Goal: Task Accomplishment & Management: Use online tool/utility

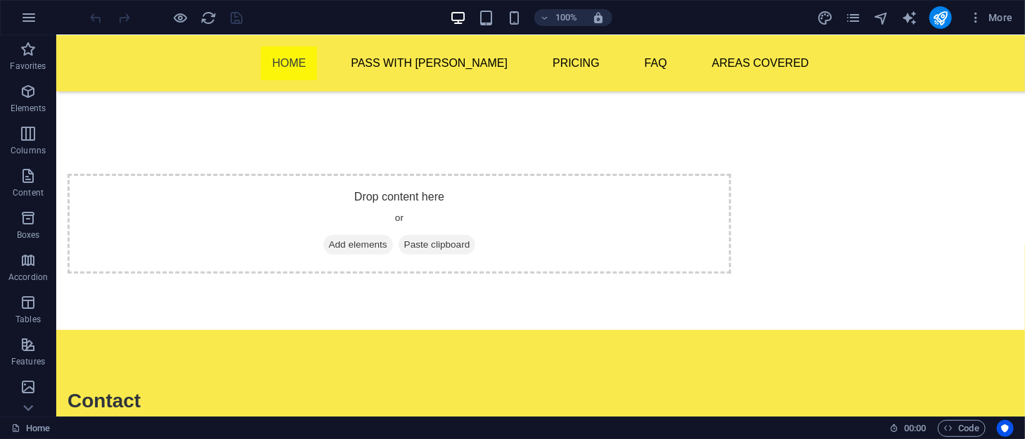
scroll to position [219, 0]
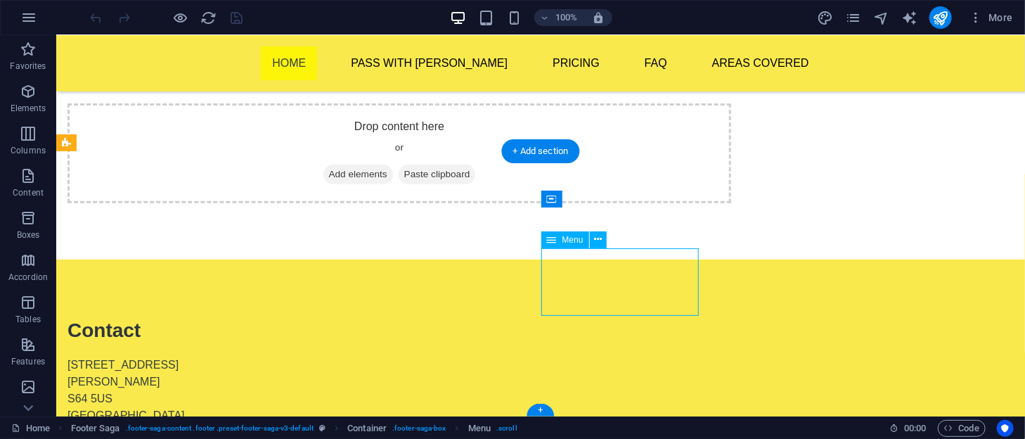
select select
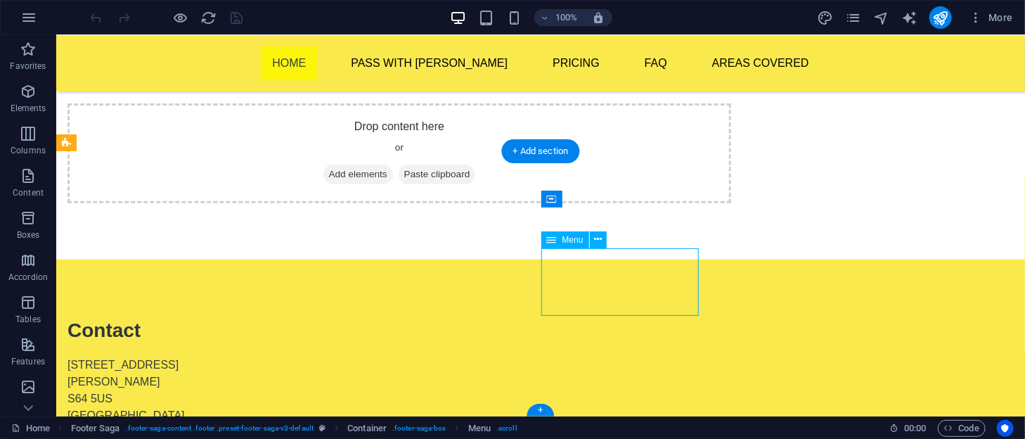
select select
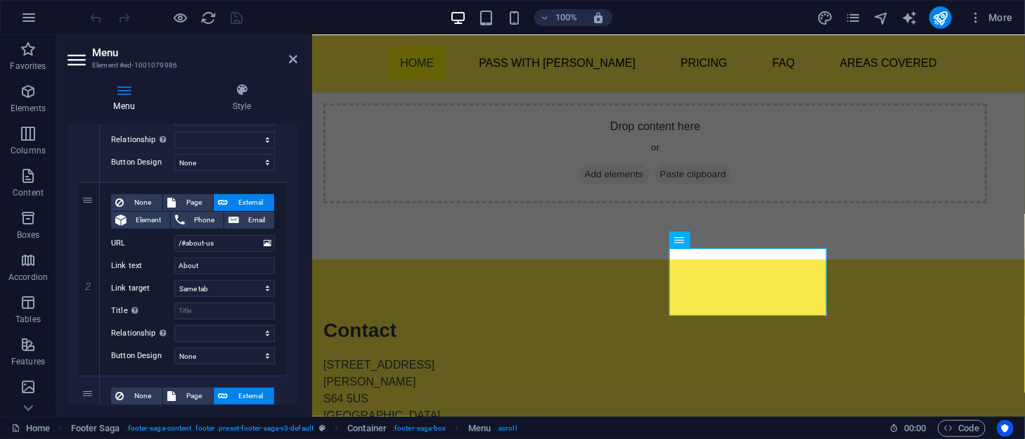
scroll to position [257, 0]
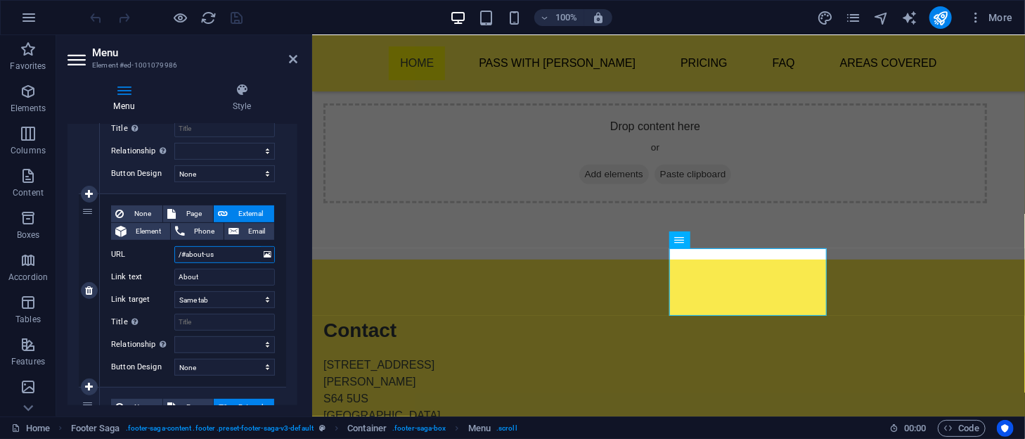
click at [226, 254] on input "/#about-us" at bounding box center [224, 254] width 101 height 17
type input "/#"
select select
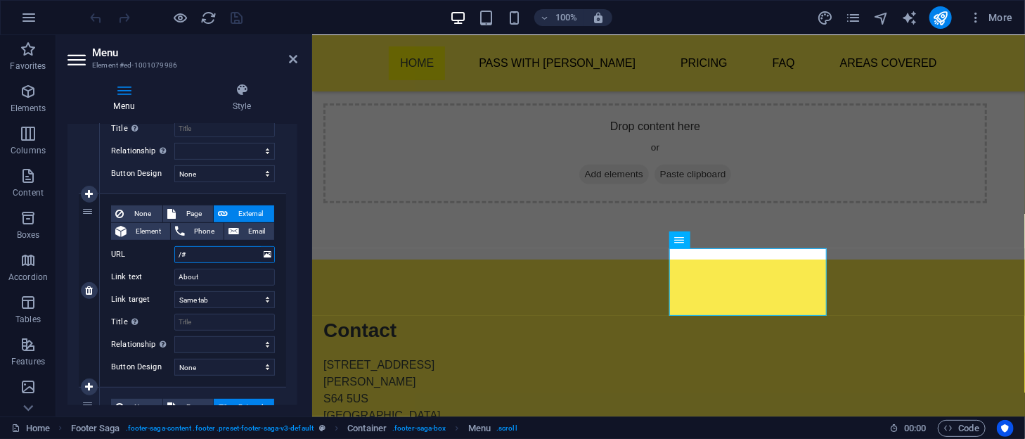
select select
click at [224, 253] on input "/#" at bounding box center [224, 254] width 101 height 17
paste input "driving-instructor-in-[GEOGRAPHIC_DATA]"
type input "/#driving-instructor-in-[GEOGRAPHIC_DATA]"
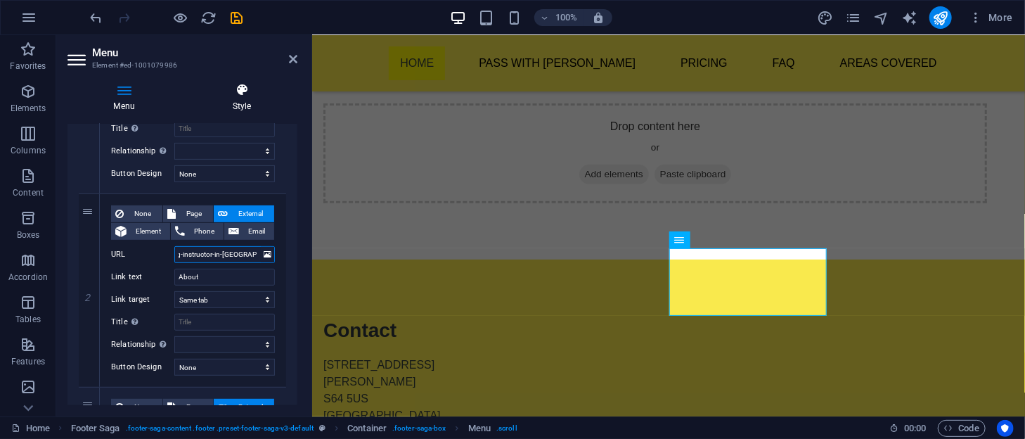
select select
type input "/#driving-instructor-in-[GEOGRAPHIC_DATA]"
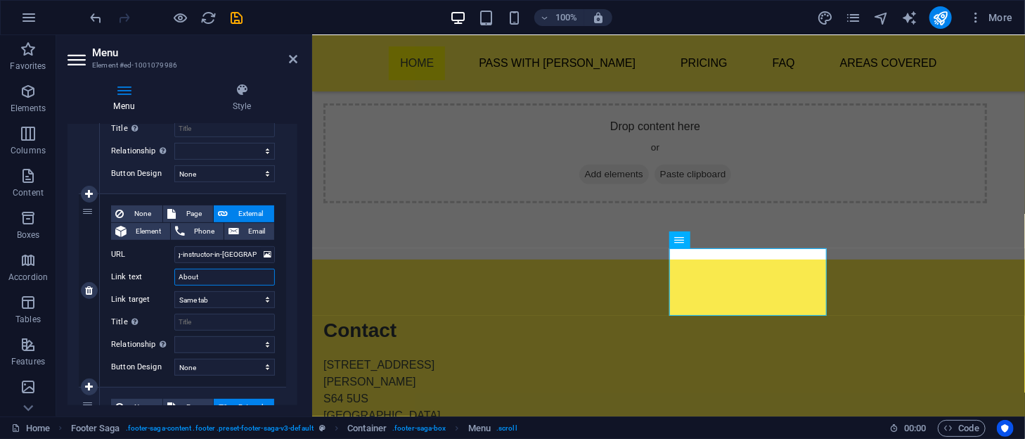
scroll to position [0, 0]
drag, startPoint x: 208, startPoint y: 270, endPoint x: 163, endPoint y: 277, distance: 45.5
click at [163, 277] on div "Link text About" at bounding box center [193, 277] width 164 height 17
type input "Drivin"
select select
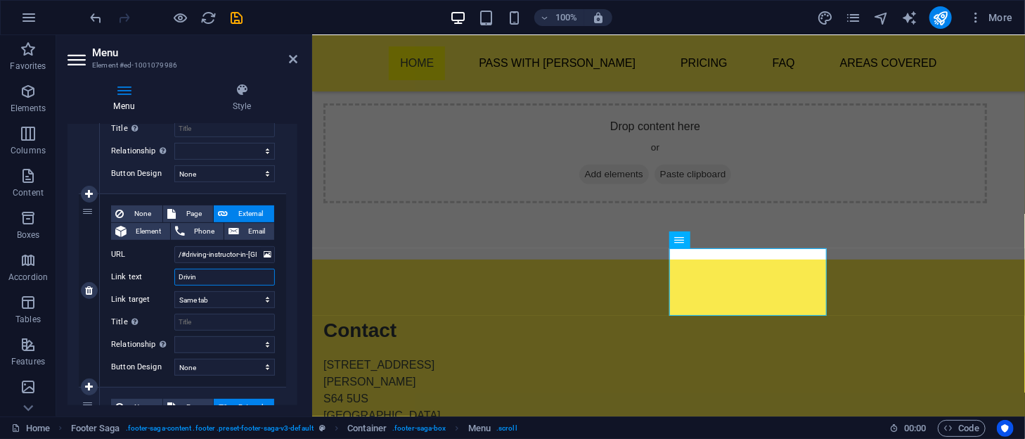
select select
type input "Driving"
select select
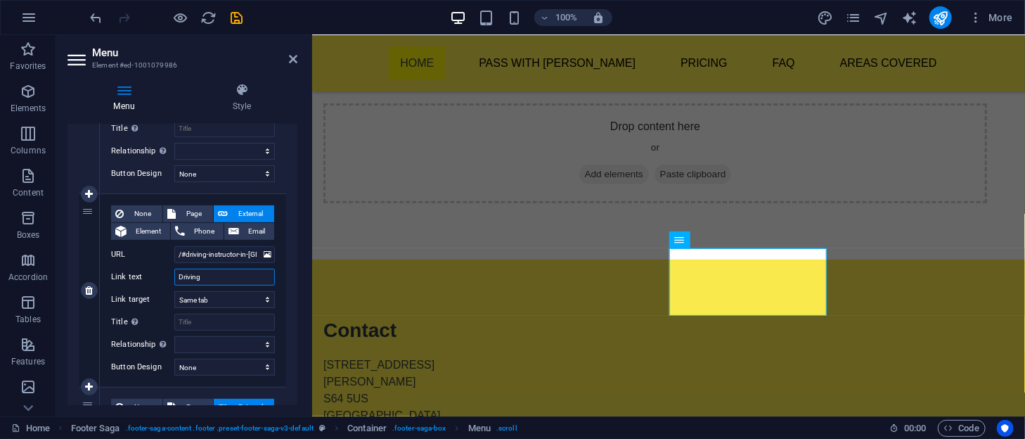
select select
type input "Driving ins"
select select
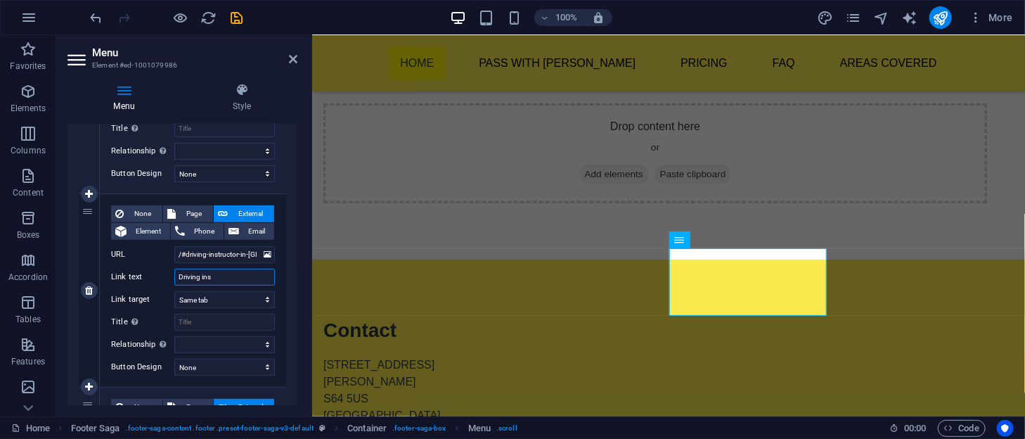
select select
type input "Driving instru"
select select
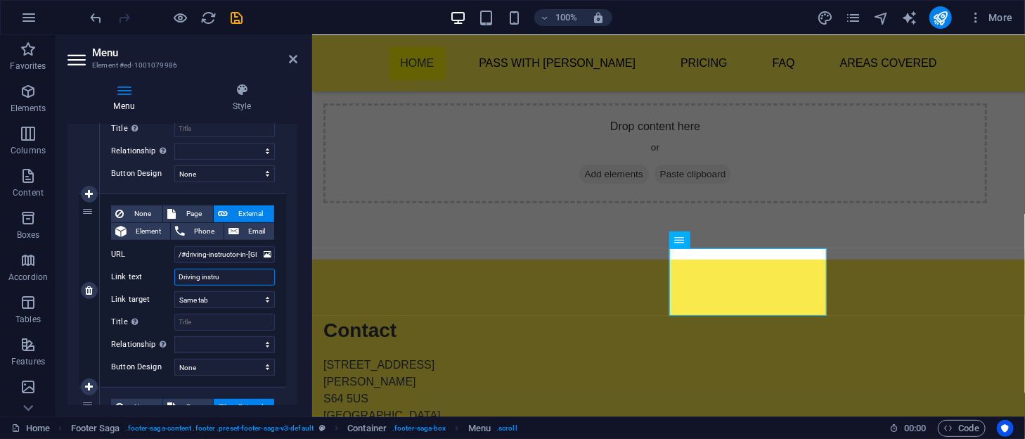
select select
type input "Driving instructor"
select select
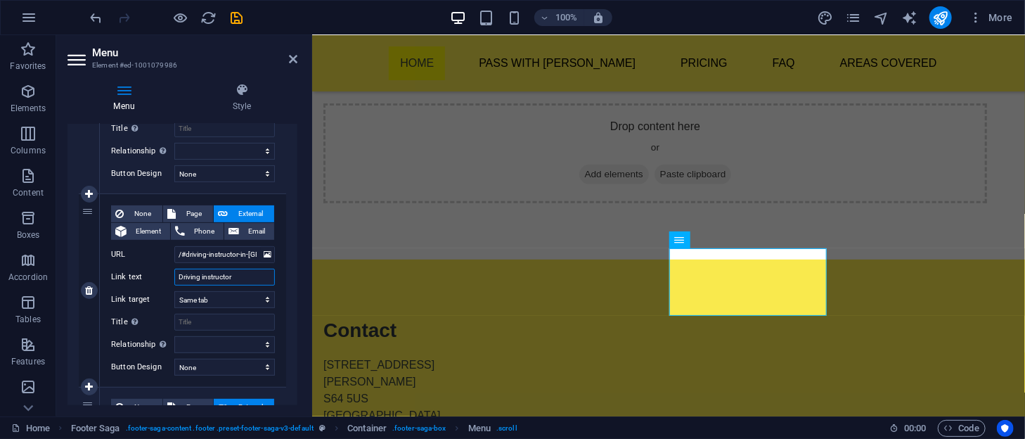
select select
type input "Driving instructor in"
select select
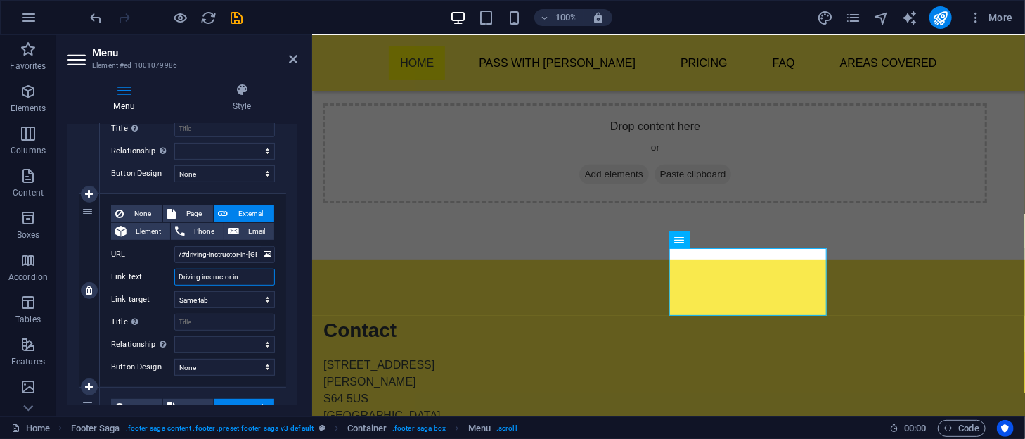
select select
type input "Driving instructor in [GEOGRAPHIC_DATA]"
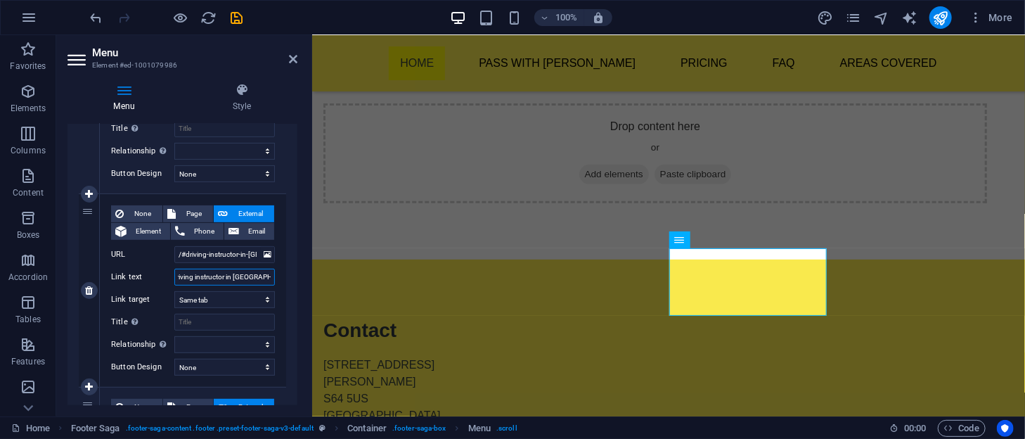
select select
type input "Driving instructor in [GEOGRAPHIC_DATA]"
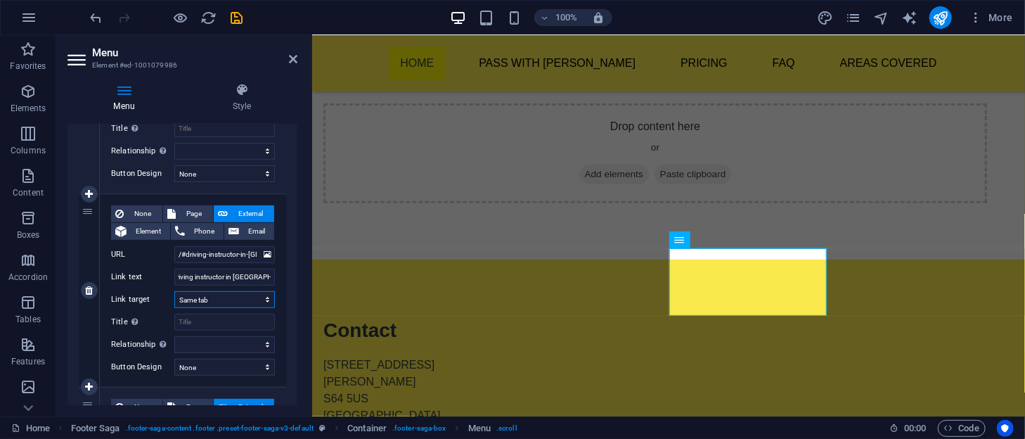
scroll to position [0, 0]
click at [250, 300] on select "New tab Same tab Overlay" at bounding box center [224, 299] width 101 height 17
click at [283, 311] on div "None Page External Element Phone Email Page Home Pass With Ash -- Theory Test P…" at bounding box center [193, 290] width 186 height 193
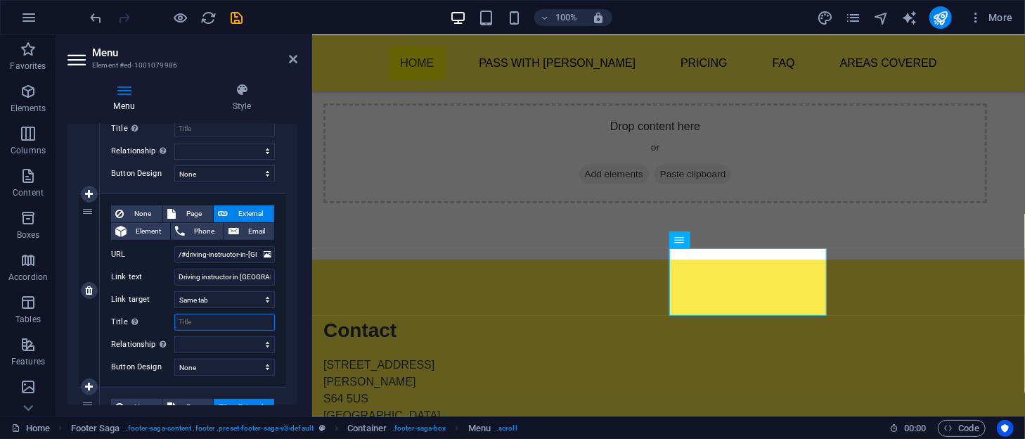
click at [229, 325] on input "Title Additional link description, should not be the same as the link text. The…" at bounding box center [224, 322] width 101 height 17
type input "Driving instr"
select select
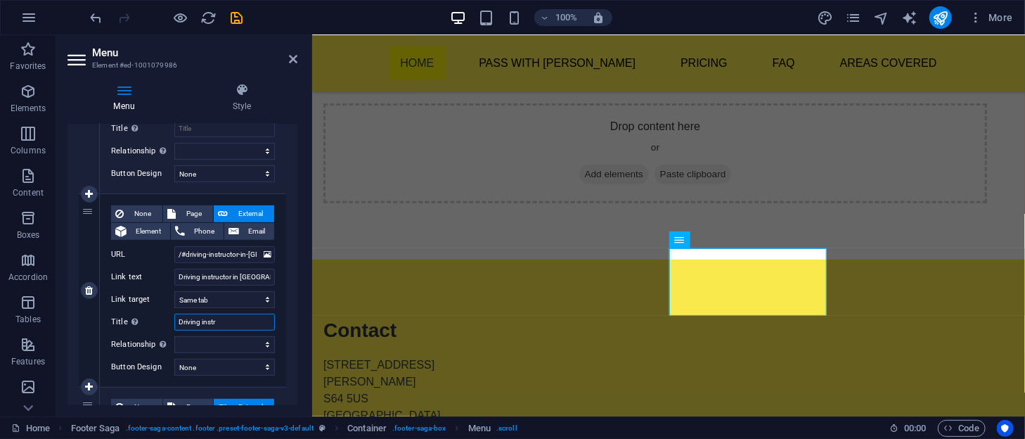
select select
type input "Driving instructor"
select select
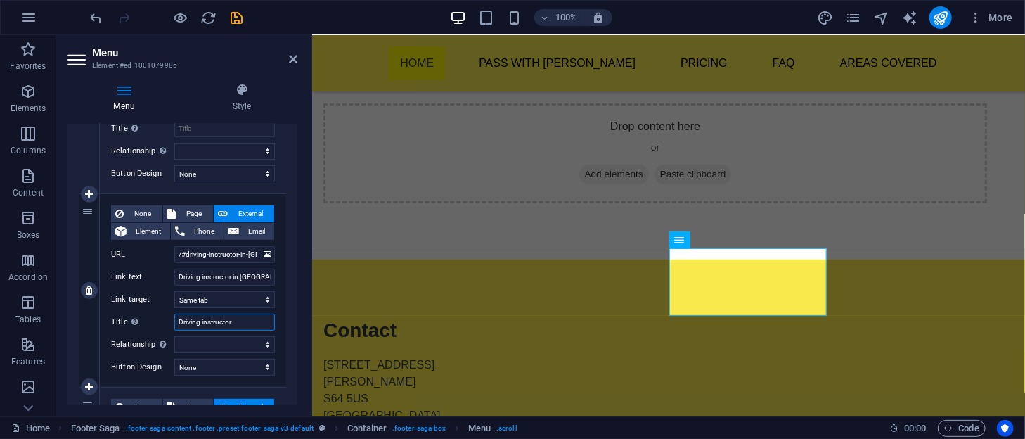
select select
type input "Driving instructors i"
select select
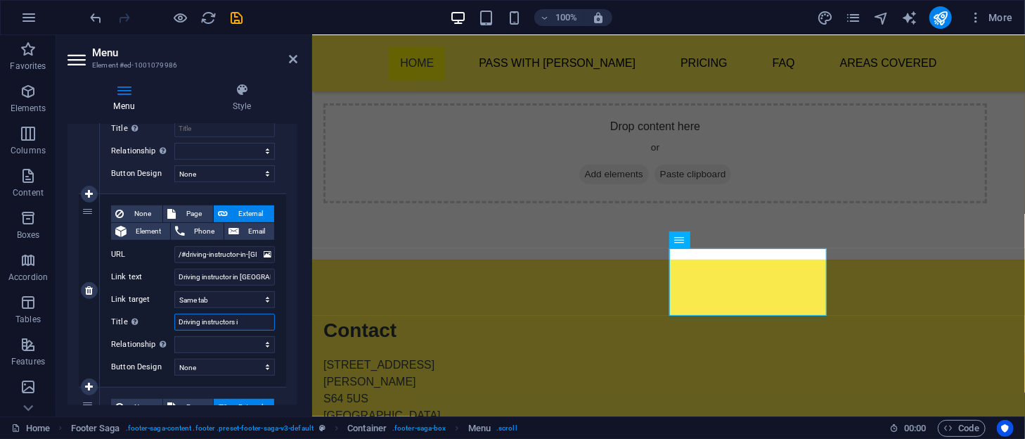
select select
type input "Driving instructors in"
select select
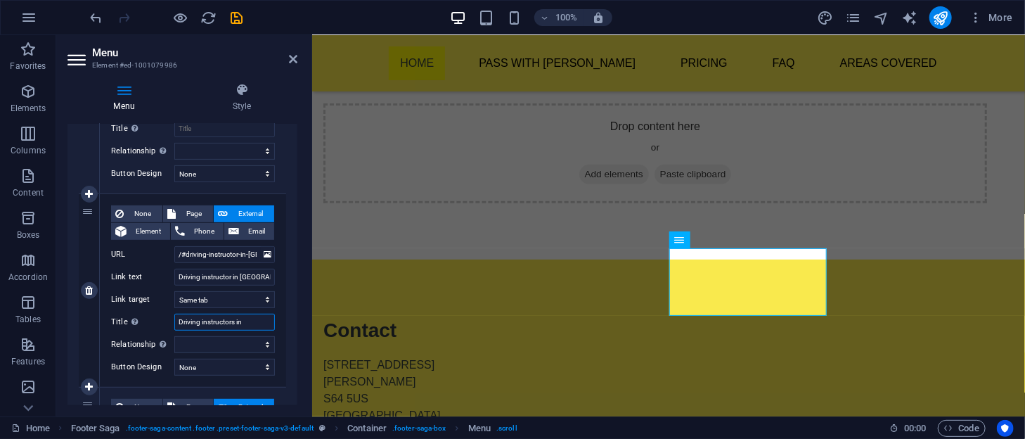
select select
type input "Driving instructors in [GEOGRAPHIC_DATA]"
select select
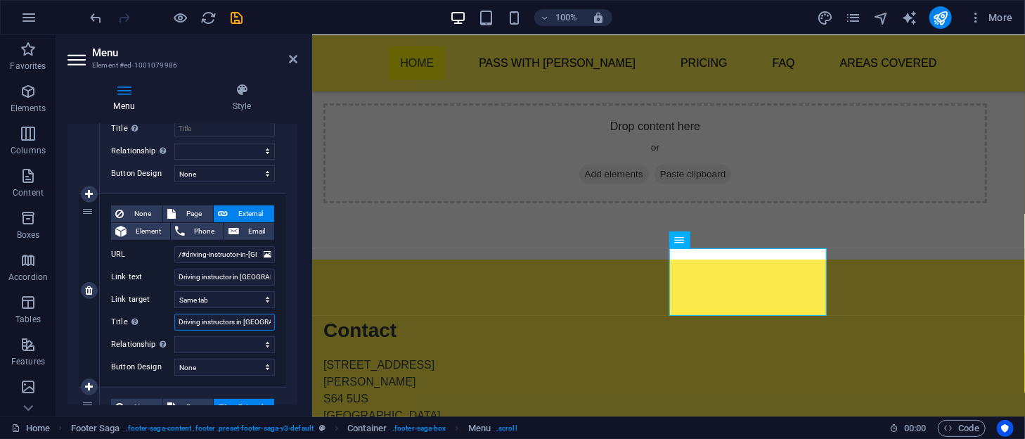
select select
type input "Driving instructors in [GEOGRAPHIC_DATA]"
select select
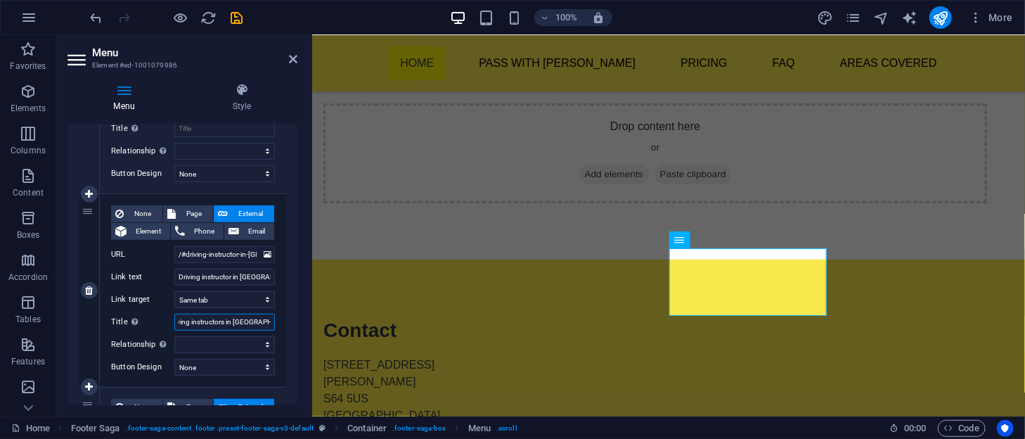
select select
type input "Driving instructors in [GEOGRAPHIC_DATA]"
click at [253, 339] on select "alternate author bookmark external help license next nofollow noreferrer noopen…" at bounding box center [224, 344] width 101 height 17
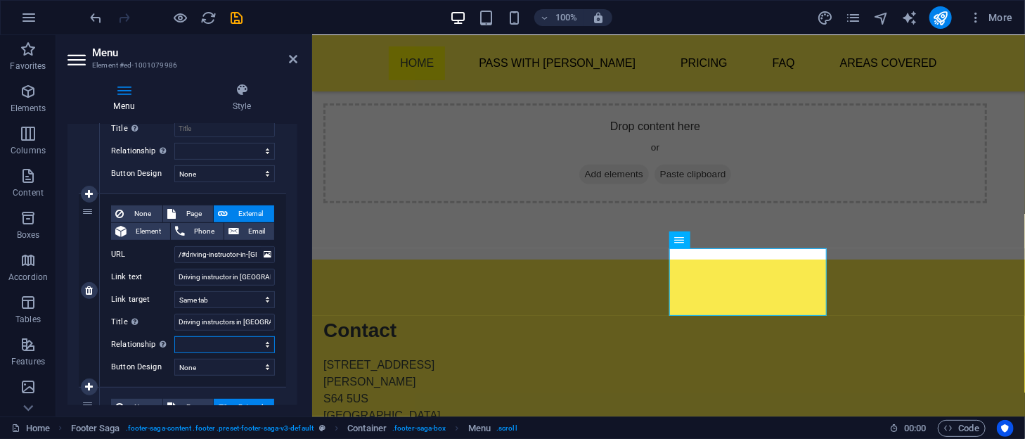
click at [253, 339] on select "alternate author bookmark external help license next nofollow noreferrer noopen…" at bounding box center [224, 344] width 101 height 17
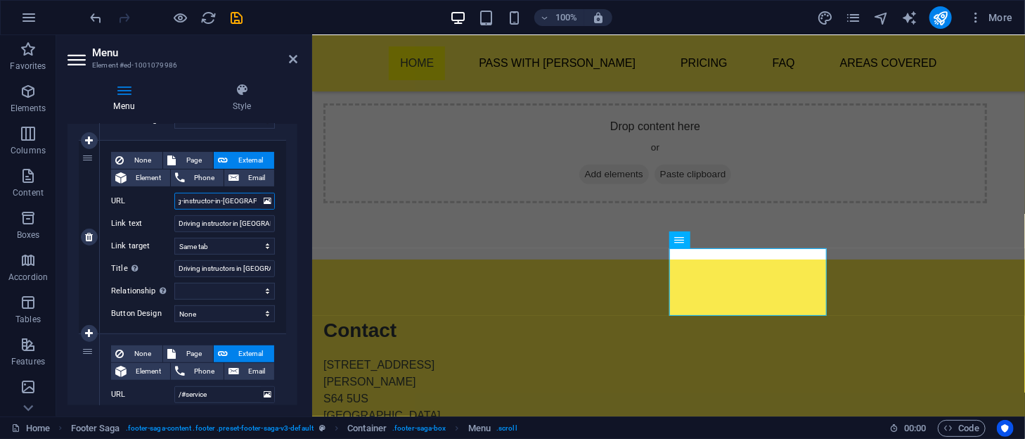
scroll to position [0, 26]
drag, startPoint x: 186, startPoint y: 198, endPoint x: 222, endPoint y: 202, distance: 36.7
click at [222, 202] on input "/#driving-instructor-in-[GEOGRAPHIC_DATA]" at bounding box center [224, 201] width 101 height 17
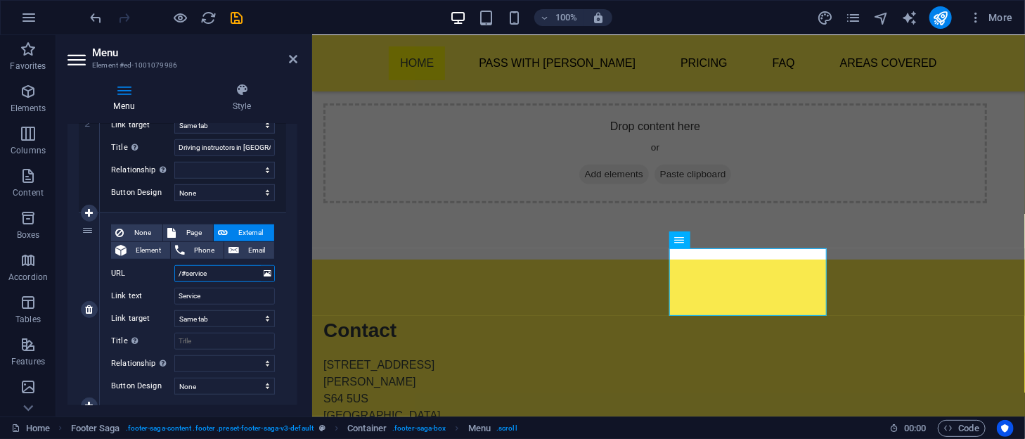
scroll to position [0, 0]
click at [217, 272] on input "/#service" at bounding box center [224, 273] width 101 height 17
type input "/#"
select select
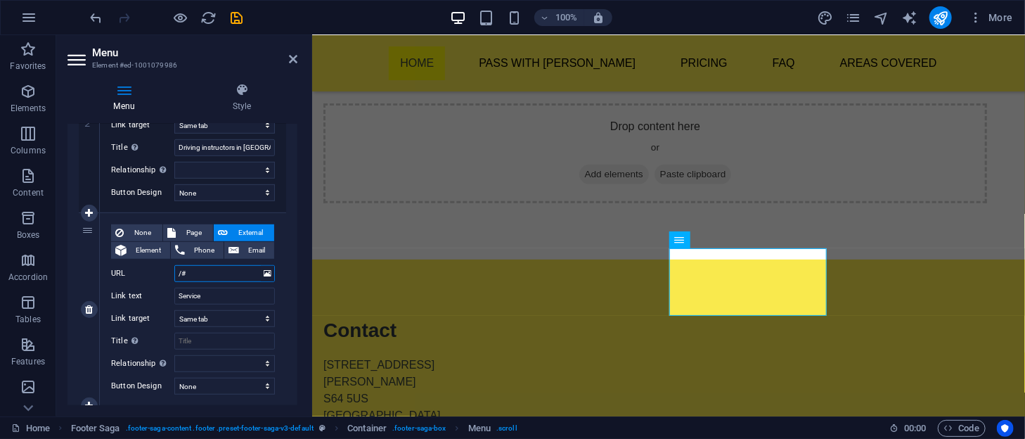
select select
paste input "driving-instructor-in-"
type input "/#driving-instructor-in-"
select select
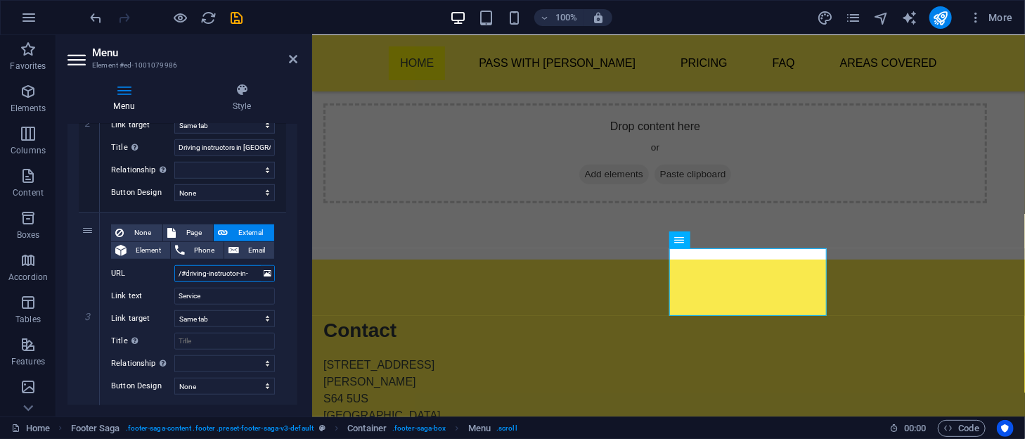
select select
type input "/#driving-instructor-in-[GEOGRAPHIC_DATA]"
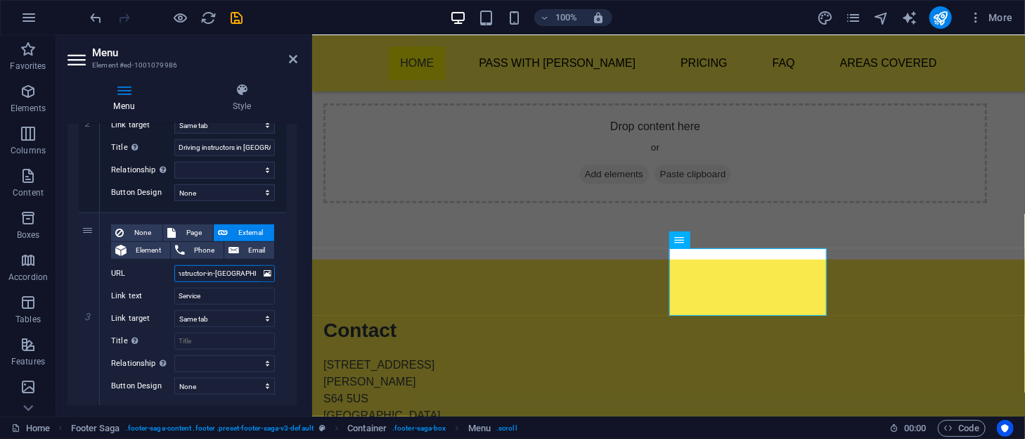
select select
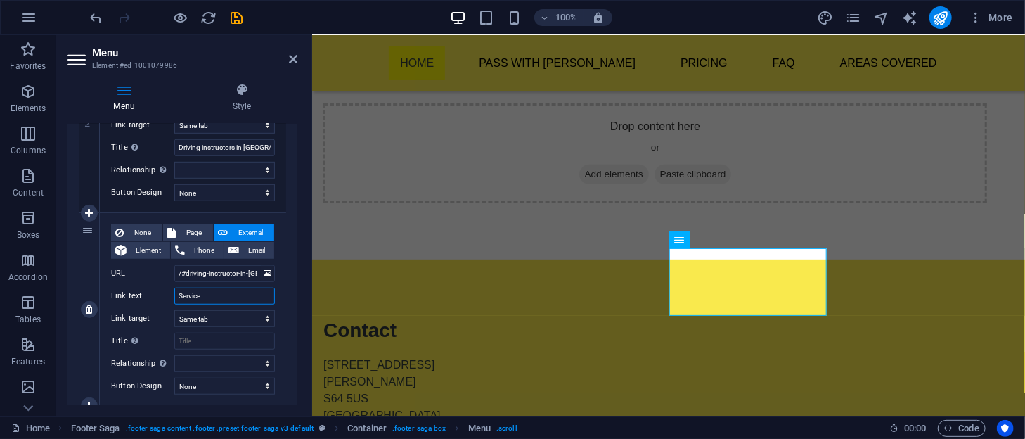
drag, startPoint x: 219, startPoint y: 292, endPoint x: 158, endPoint y: 290, distance: 60.5
click at [158, 290] on div "Link text Service" at bounding box center [193, 296] width 164 height 17
click at [253, 271] on input "/#driving-instructor-in-[GEOGRAPHIC_DATA]" at bounding box center [224, 273] width 101 height 17
type input "/#driving-instructor-in-[GEOGRAPHIC_DATA]"
select select
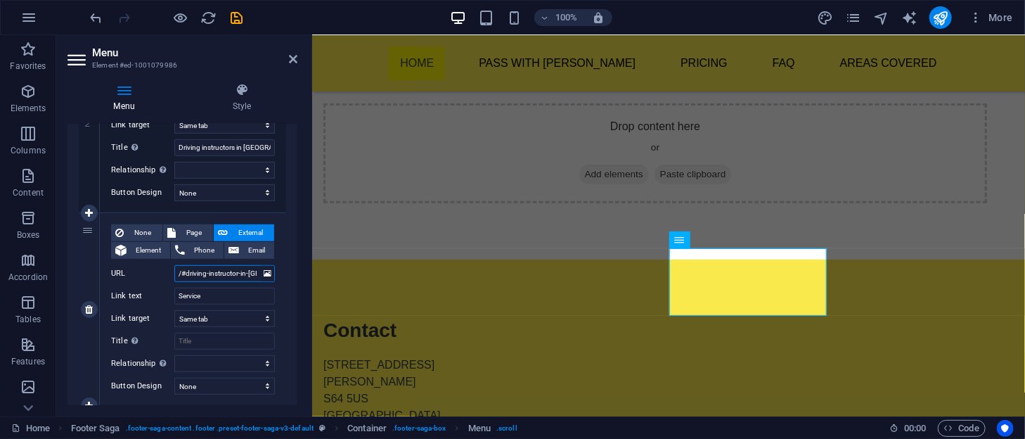
select select
type input "/#driving-instructor-in-[GEOGRAPHIC_DATA]"
drag, startPoint x: 203, startPoint y: 297, endPoint x: 141, endPoint y: 293, distance: 61.4
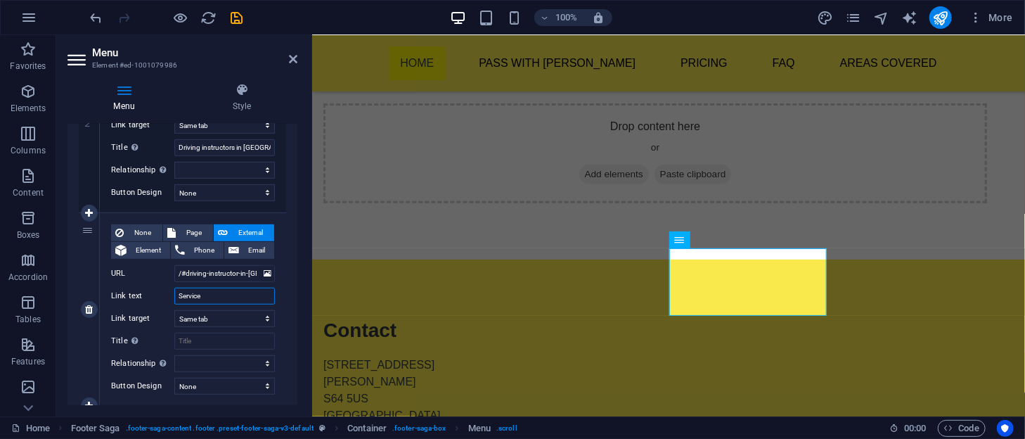
click at [141, 293] on div "Link text Service" at bounding box center [193, 296] width 164 height 17
type input "Driving"
select select
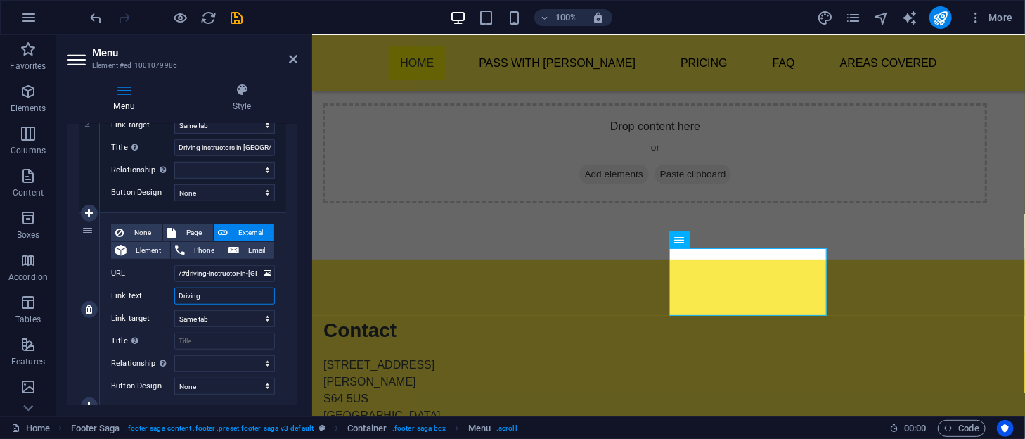
select select
type input "Driving Ins"
select select
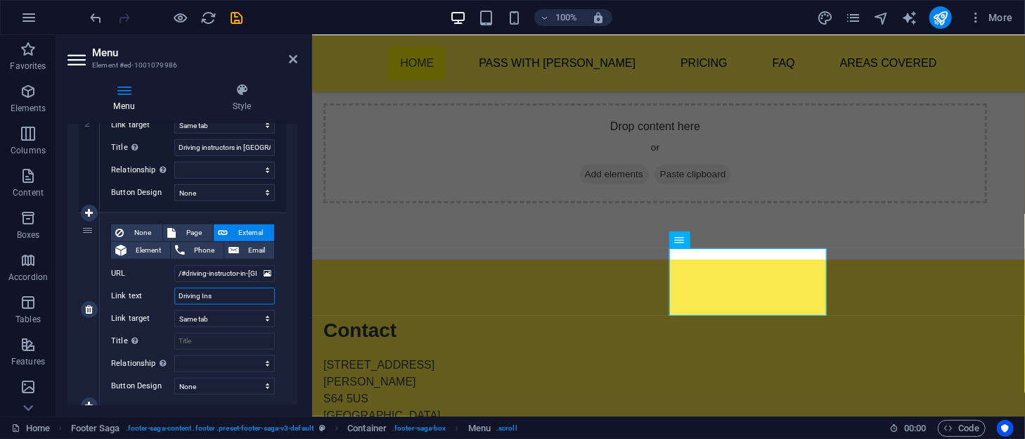
select select
type input "Driving i"
select select
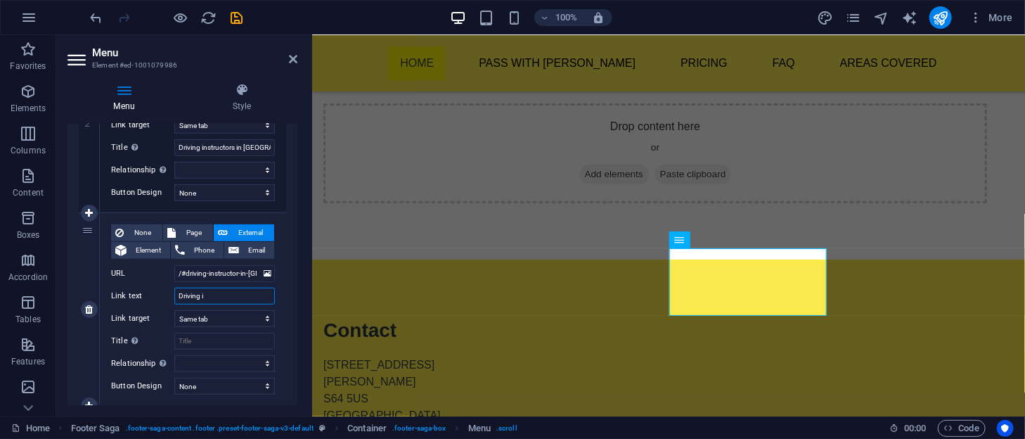
select select
type input "Driving instructor"
select select
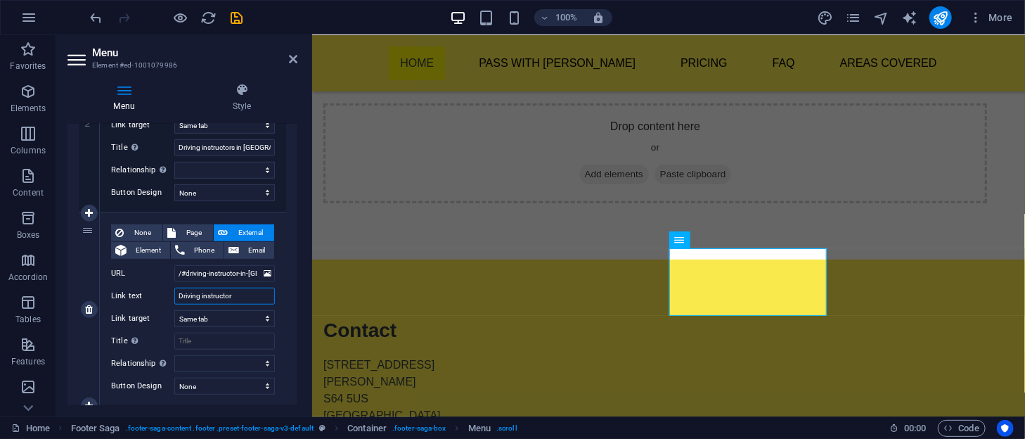
select select
type input "Driving instructor in"
select select
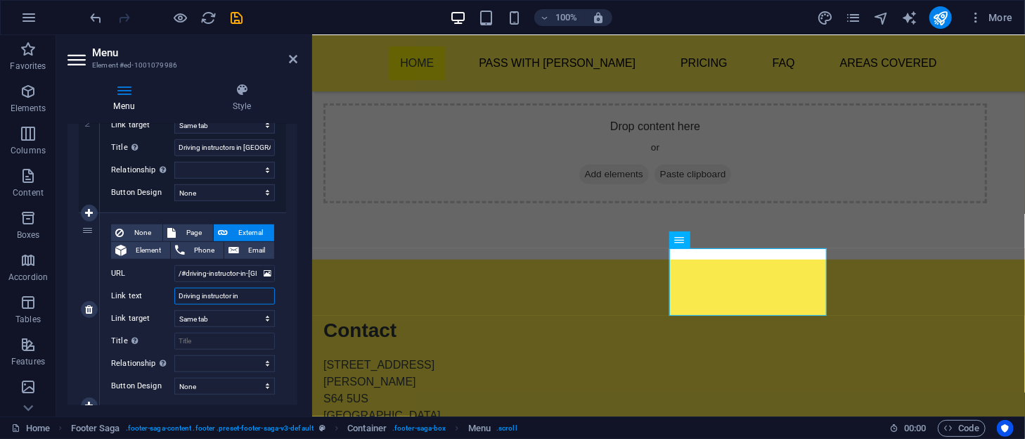
select select
type input "Driving instructor in [GEOGRAPHIC_DATA]"
select select
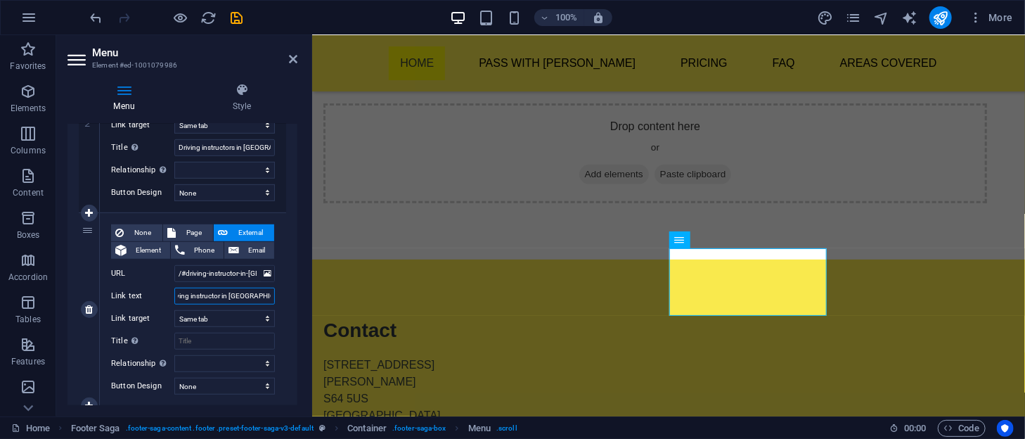
select select
type input "Driving instructor in [GEOGRAPHIC_DATA]"
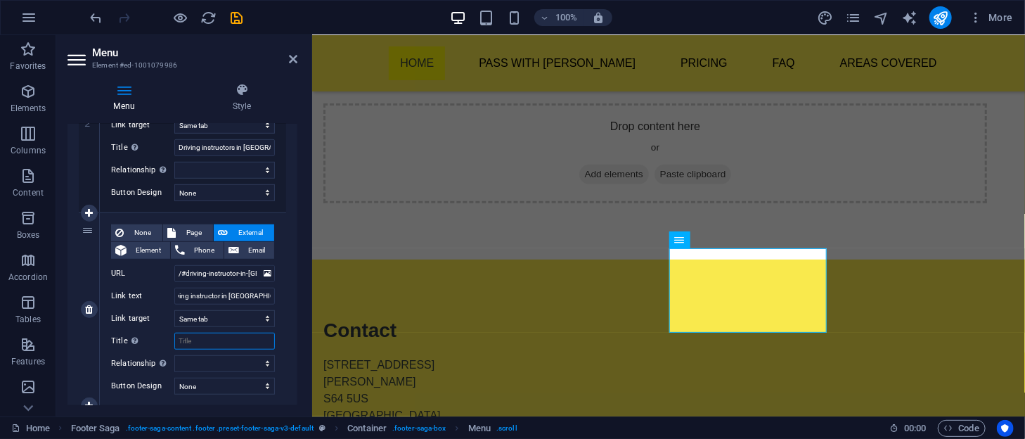
scroll to position [0, 0]
click at [213, 339] on input "Title Additional link description, should not be the same as the link text. The…" at bounding box center [224, 341] width 101 height 17
type input "Driving I"
select select
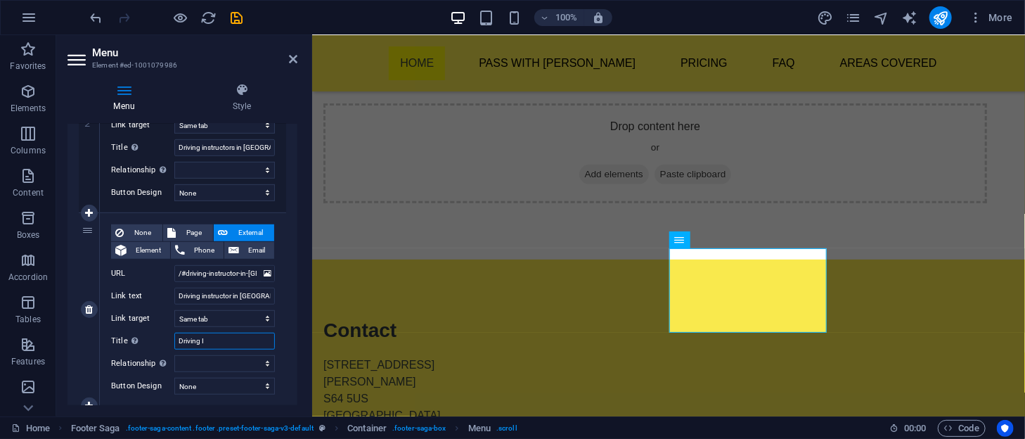
select select
type input "Driving Instructor"
select select
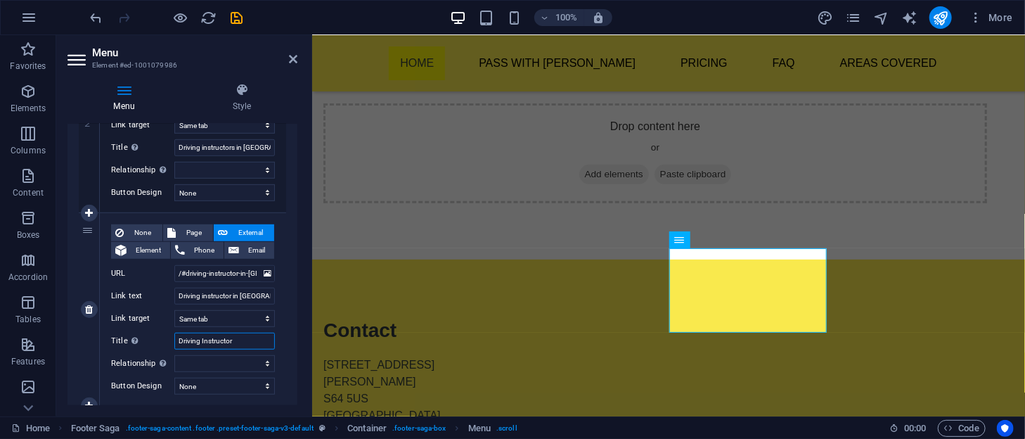
select select
type input "Driving Instructors in"
select select
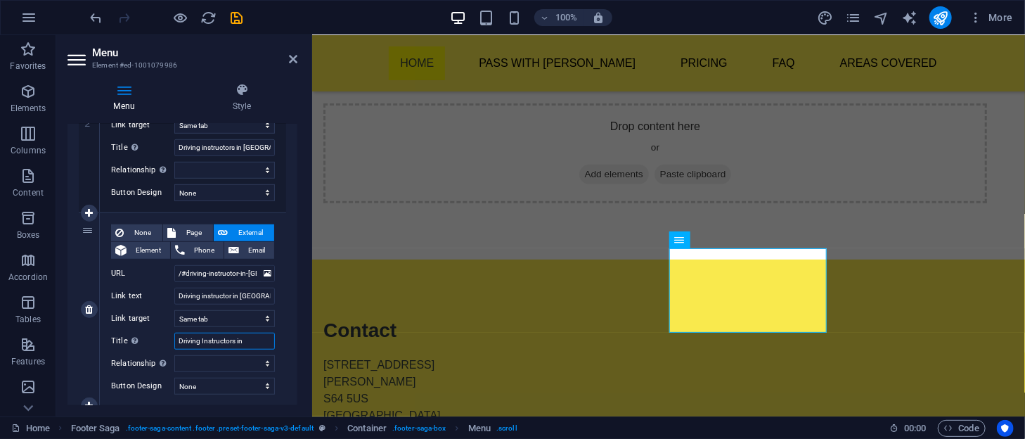
select select
type input "Driving Instructors in [GEOGRAPHIC_DATA]"
select select
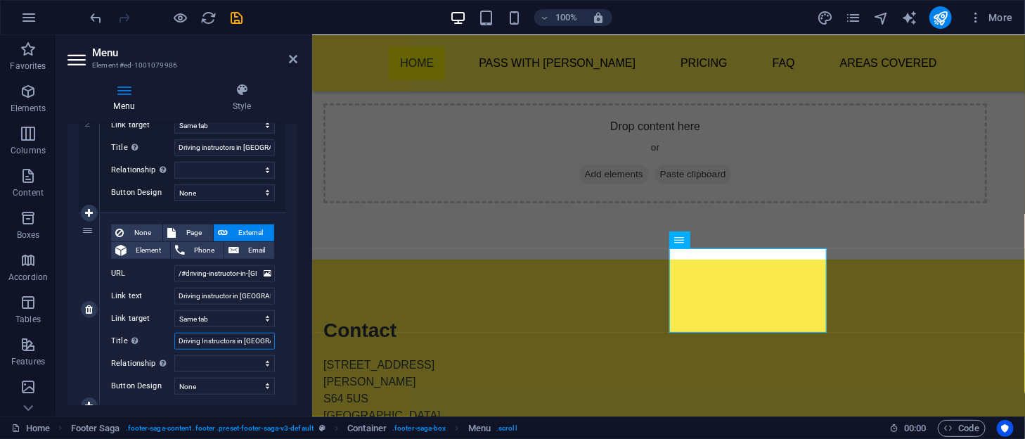
type input "Driving Instructors in [GEOGRAPHIC_DATA]"
select select
type input "Driving Instructors in [GEOGRAPHIC_DATA]"
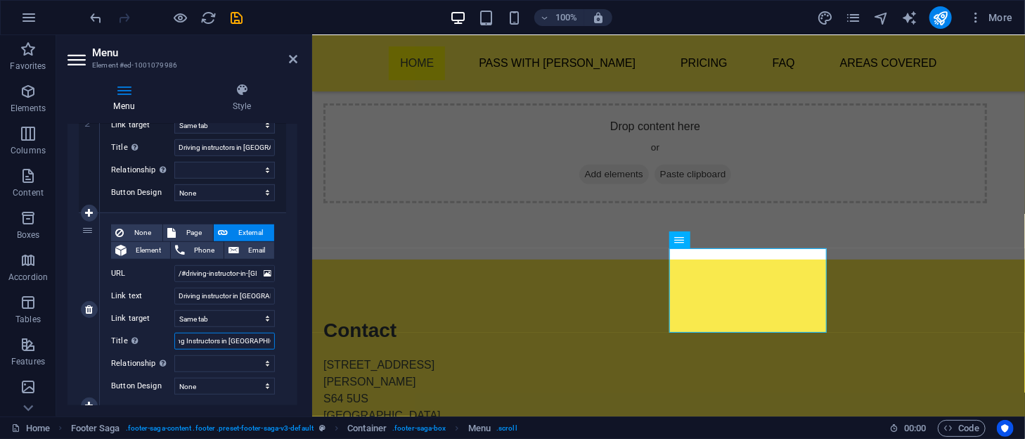
select select
type input "Driving Instructors in [GEOGRAPHIC_DATA]"
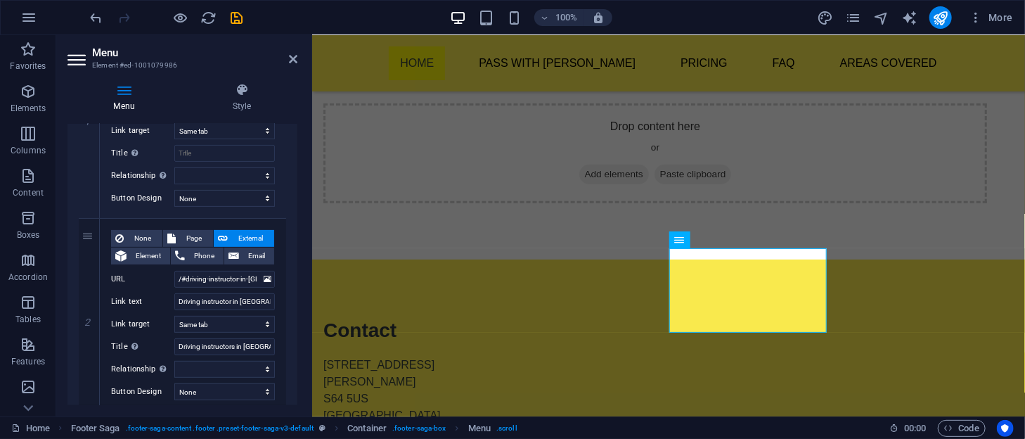
scroll to position [0, 0]
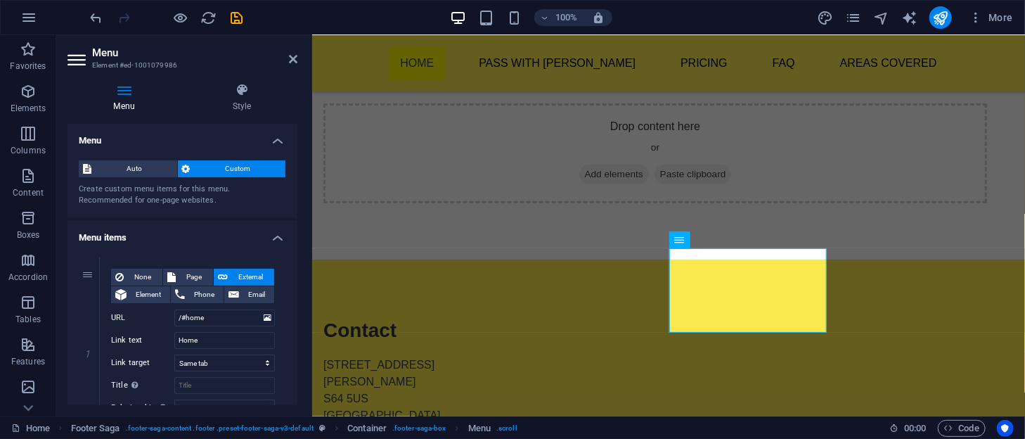
drag, startPoint x: 295, startPoint y: 350, endPoint x: 11, endPoint y: 93, distance: 383.8
click at [233, 20] on icon "save" at bounding box center [237, 18] width 16 height 16
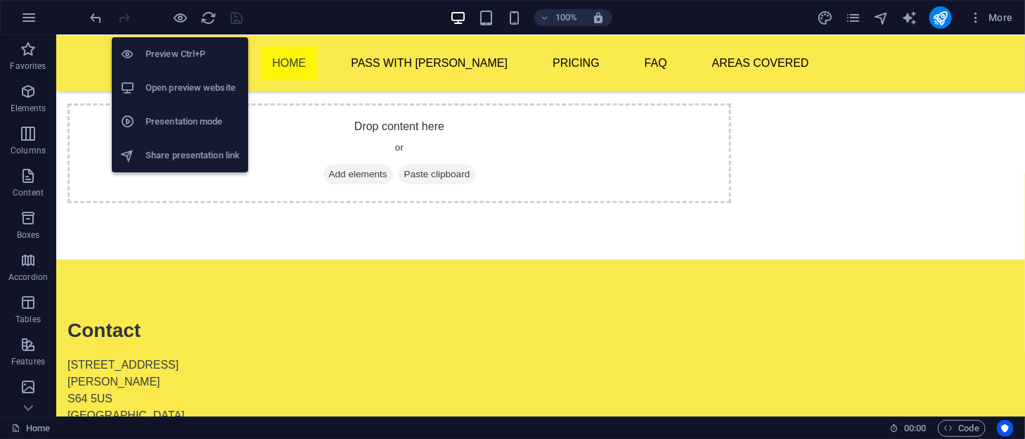
click at [188, 84] on h6 "Open preview website" at bounding box center [193, 87] width 94 height 17
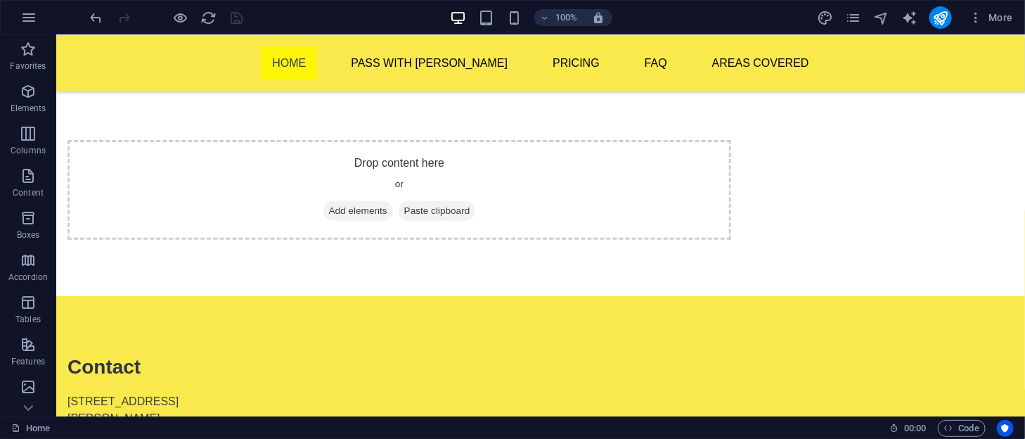
scroll to position [236, 0]
